Goal: Find specific page/section: Find specific page/section

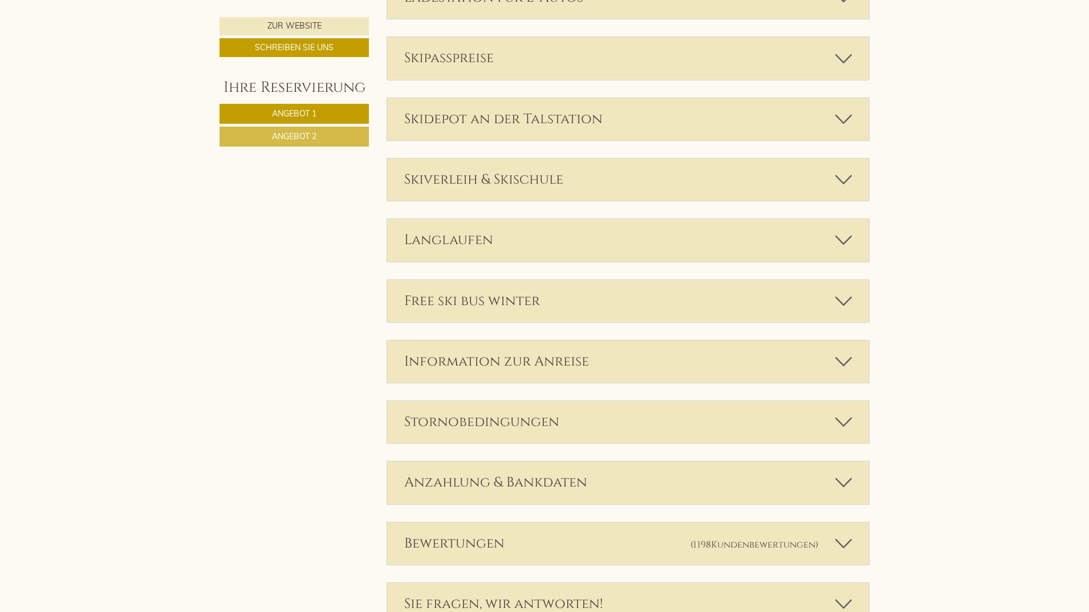
scroll to position [2396, 0]
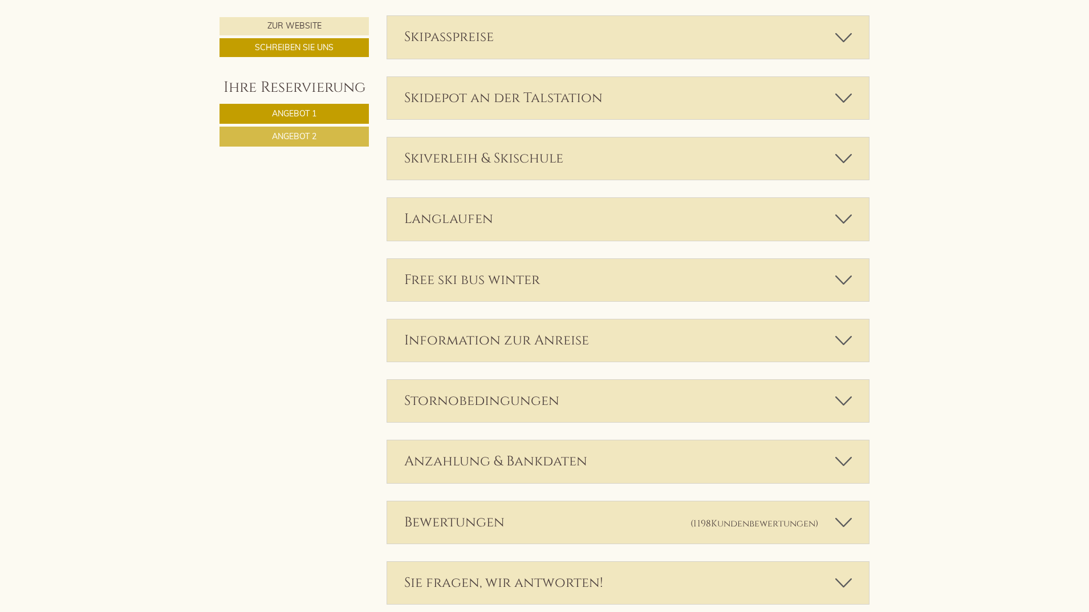
click at [843, 37] on icon at bounding box center [844, 36] width 17 height 19
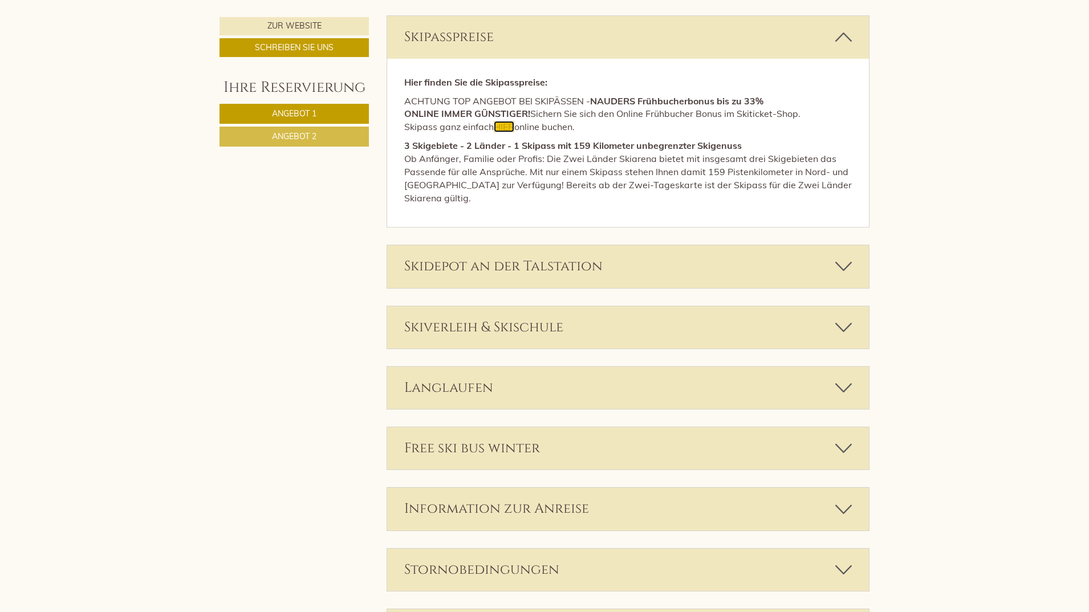
click at [507, 128] on span "HIER" at bounding box center [504, 126] width 21 height 11
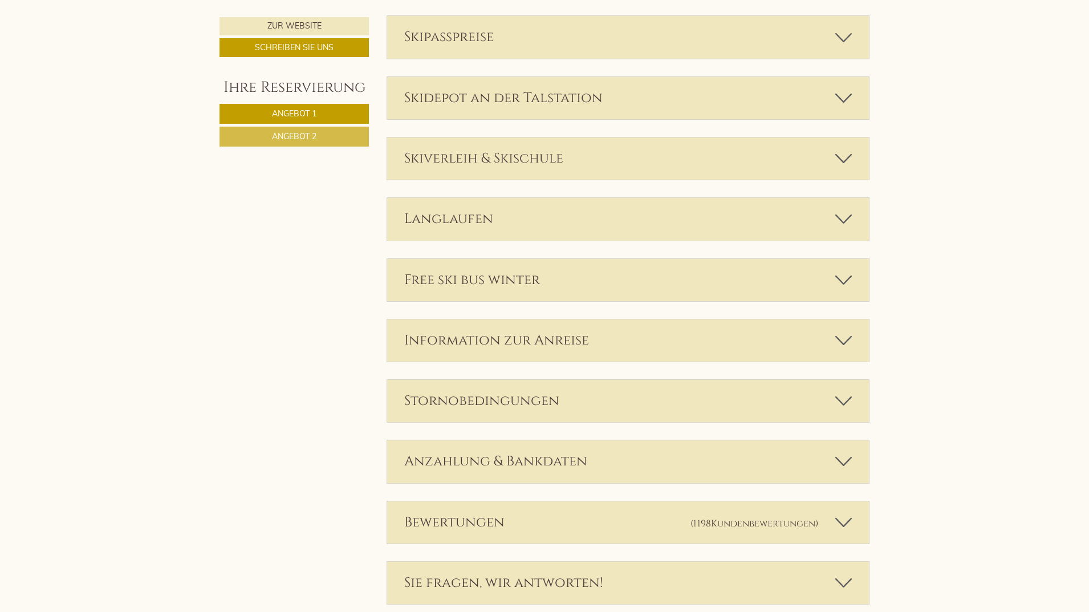
click at [846, 218] on icon at bounding box center [844, 218] width 17 height 19
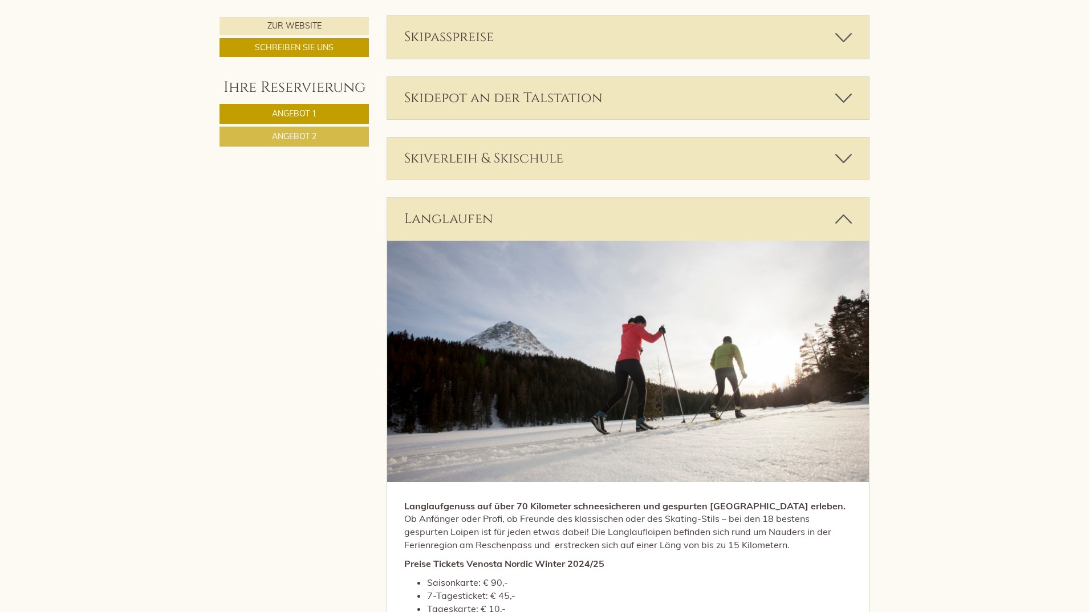
scroll to position [2510, 0]
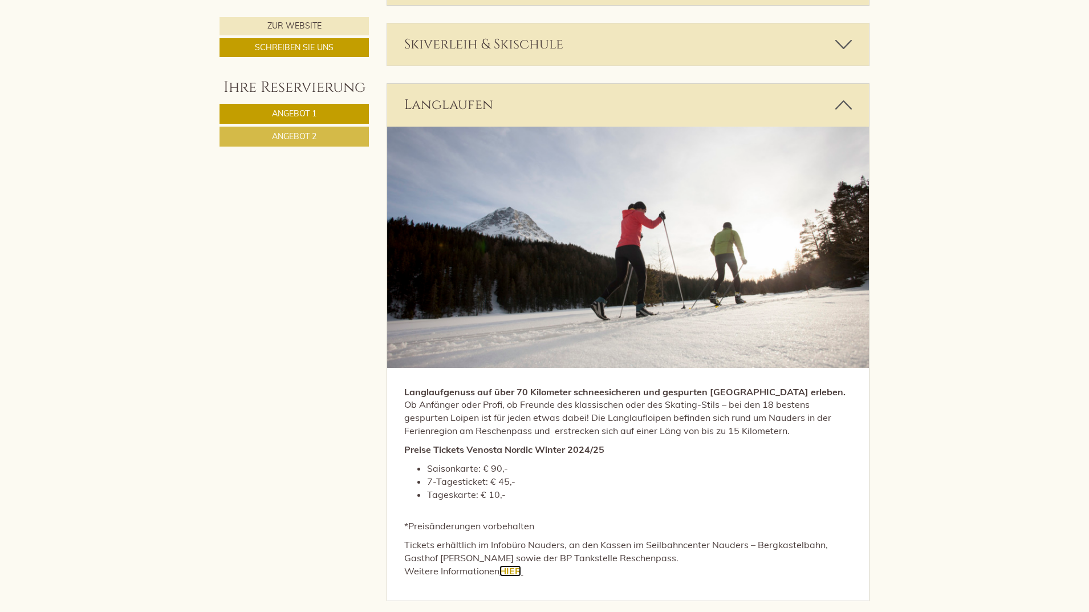
click at [512, 572] on link "HIER" at bounding box center [511, 570] width 22 height 11
